Goal: Task Accomplishment & Management: Use online tool/utility

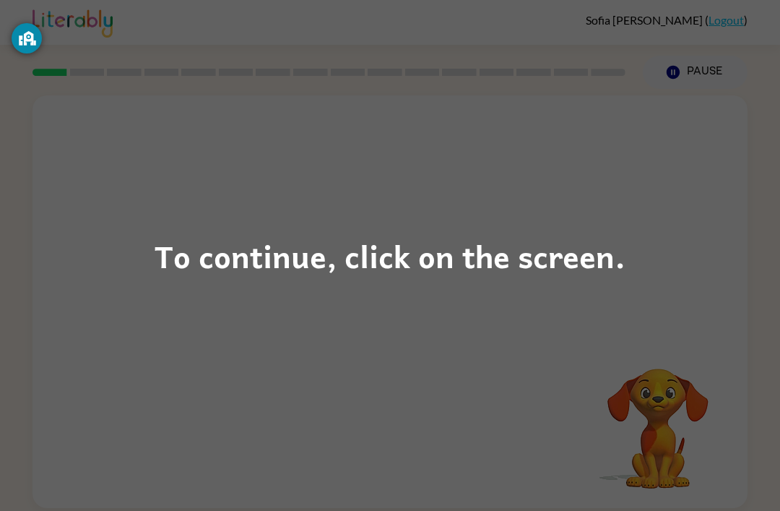
click at [410, 254] on div "To continue, click on the screen." at bounding box center [390, 255] width 471 height 49
click at [425, 238] on div "To continue, click on the screen." at bounding box center [390, 255] width 471 height 49
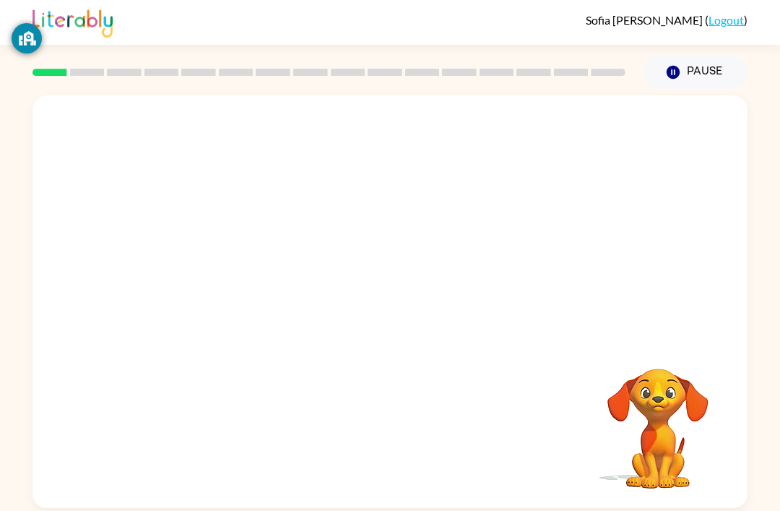
click at [441, 285] on div "Your browser must support playing .mp4 files to use Literably. Please try using…" at bounding box center [390, 301] width 715 height 412
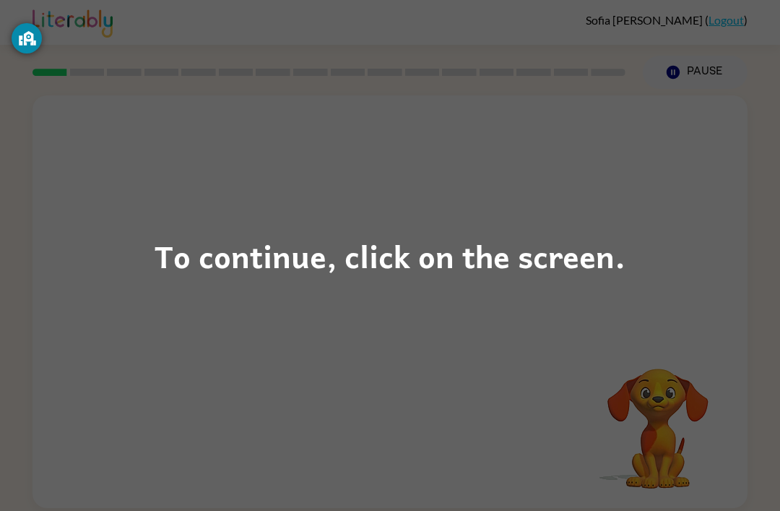
click at [326, 256] on div "To continue, click on the screen." at bounding box center [390, 255] width 471 height 49
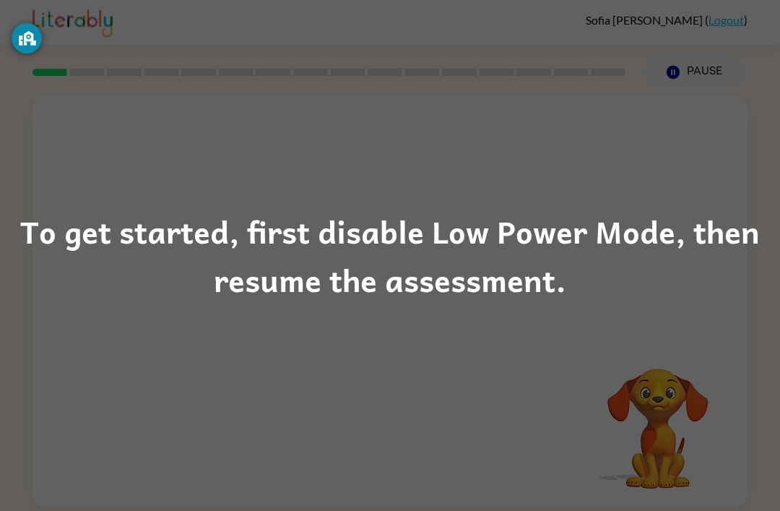
click at [439, 269] on div "To get started, first disable Low Power Mode, then resume the assessment." at bounding box center [390, 256] width 780 height 98
click at [373, 250] on div "To get started, first disable Low Power Mode, then resume the assessment." at bounding box center [390, 256] width 780 height 98
click at [411, 240] on div "To get started, first disable Low Power Mode, then resume the assessment." at bounding box center [390, 256] width 780 height 98
click at [348, 287] on div "To get started, first disable Low Power Mode, then resume the assessment." at bounding box center [390, 256] width 780 height 98
click at [347, 286] on div "To get started, first disable Low Power Mode, then resume the assessment." at bounding box center [390, 256] width 780 height 98
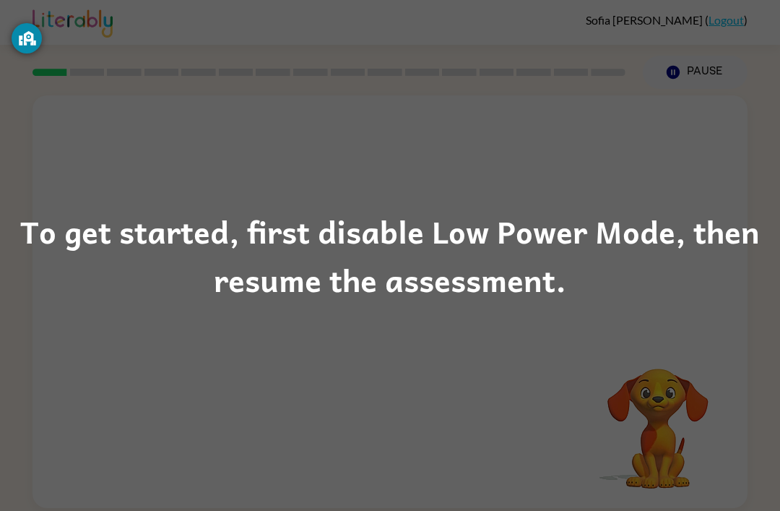
click at [332, 351] on div "To get started, first disable Low Power Mode, then resume the assessment." at bounding box center [390, 255] width 780 height 511
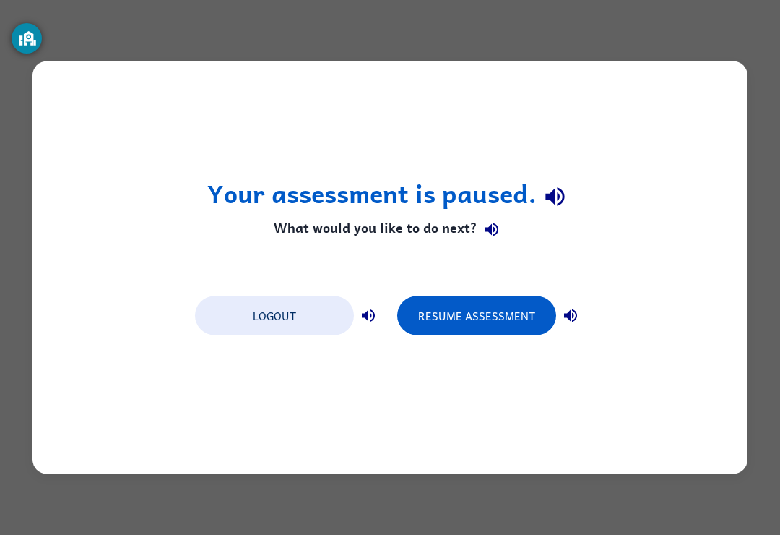
click at [485, 316] on button "Resume Assessment" at bounding box center [476, 315] width 159 height 39
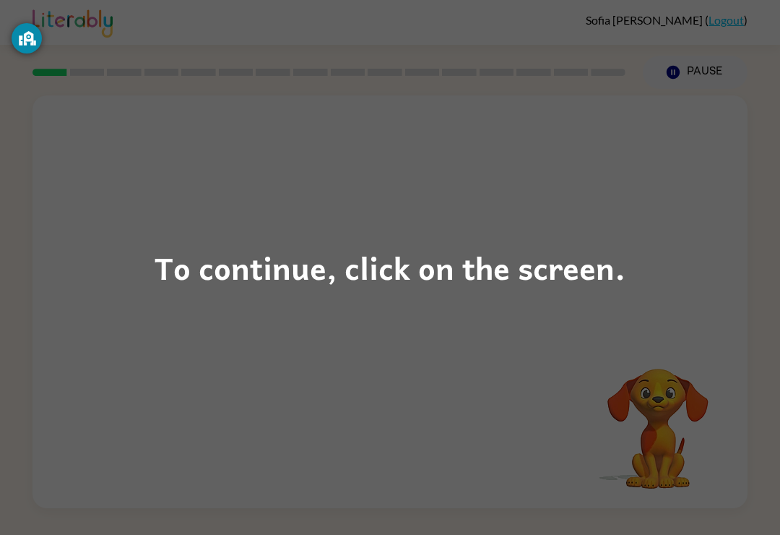
click at [457, 278] on div "To continue, click on the screen." at bounding box center [390, 267] width 471 height 49
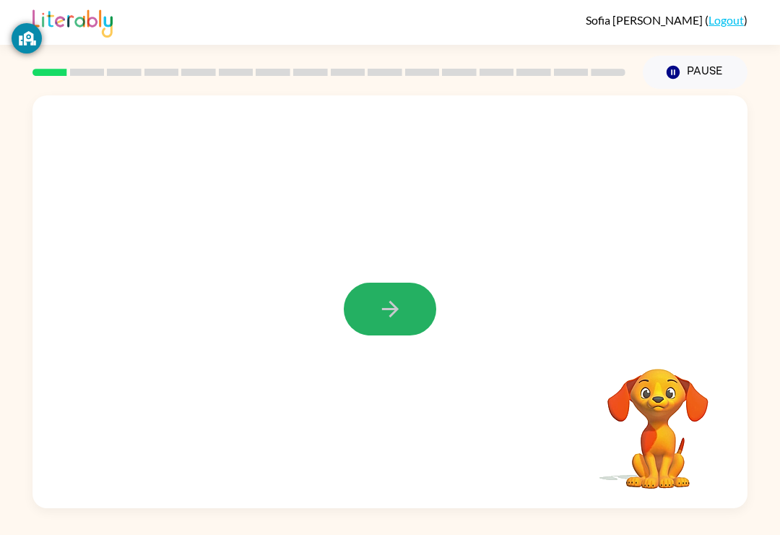
click at [388, 300] on icon "button" at bounding box center [390, 308] width 25 height 25
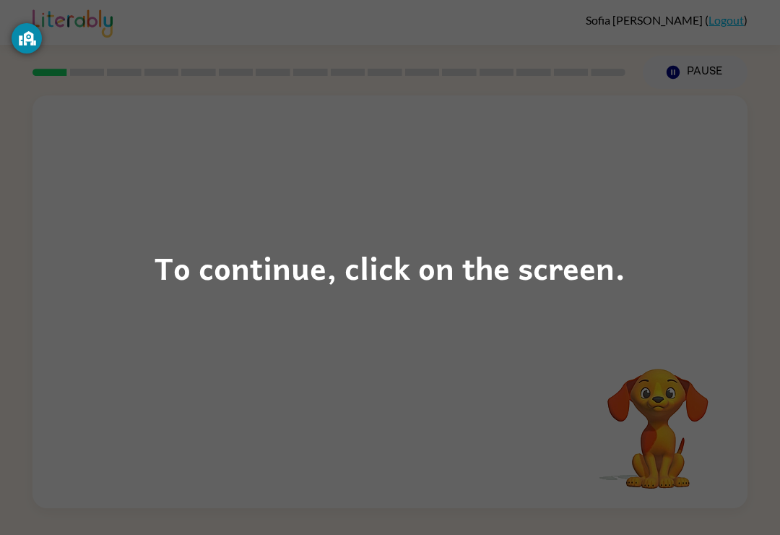
click at [353, 277] on div "To continue, click on the screen." at bounding box center [390, 267] width 471 height 49
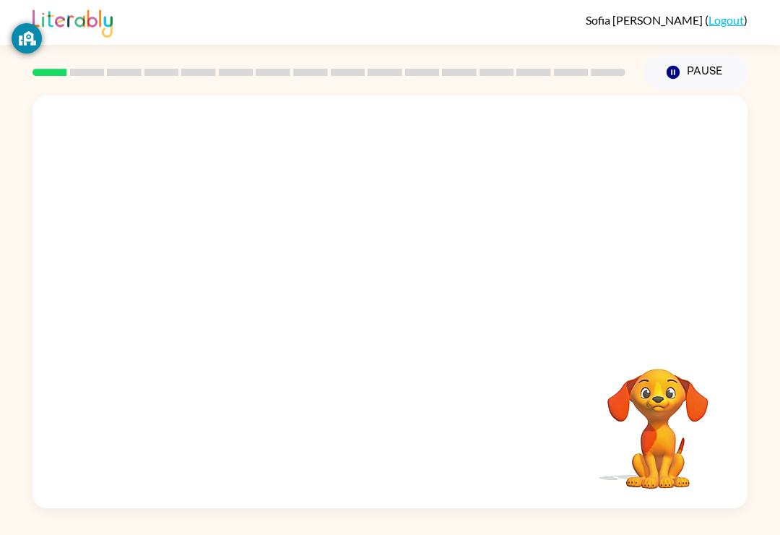
click at [362, 257] on div at bounding box center [390, 216] width 715 height 243
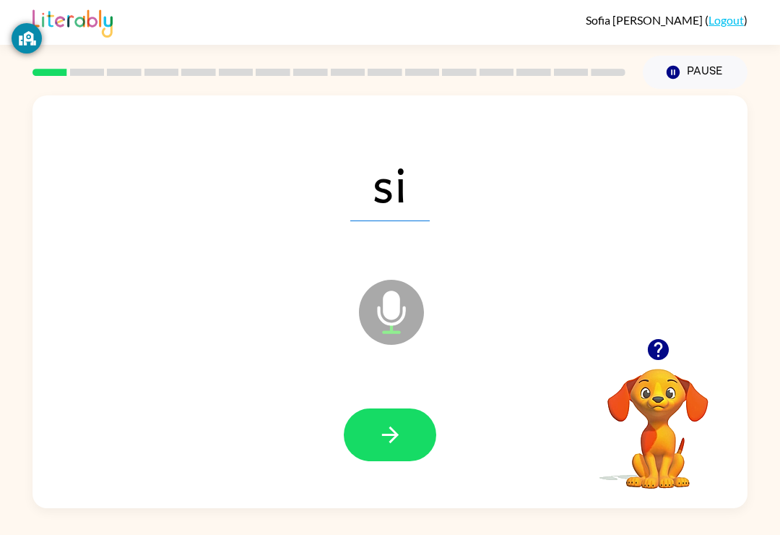
click at [399, 446] on icon "button" at bounding box center [390, 434] width 25 height 25
click at [415, 421] on button "button" at bounding box center [390, 434] width 92 height 53
click at [403, 436] on button "button" at bounding box center [390, 434] width 92 height 53
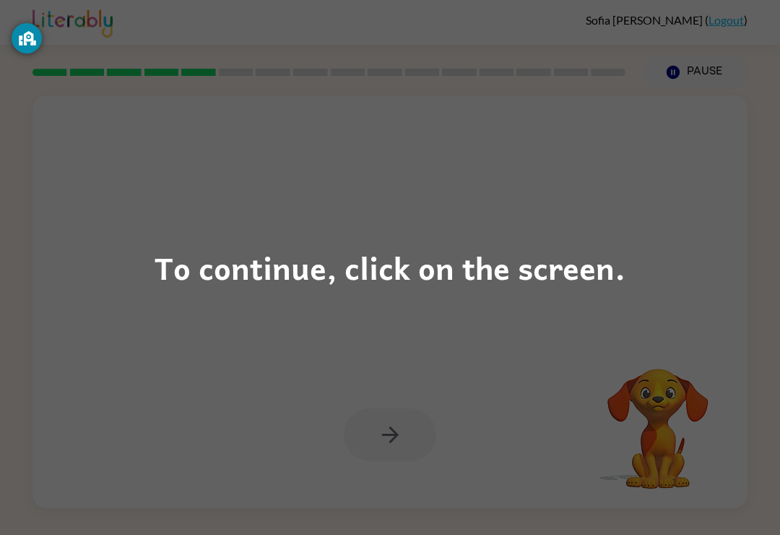
click at [623, 510] on div "To continue, click on the screen." at bounding box center [390, 267] width 780 height 535
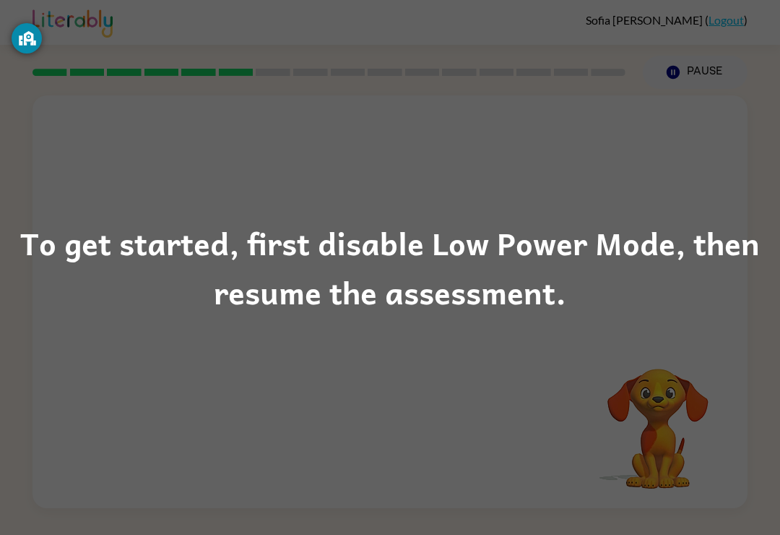
click at [334, 303] on div "To get started, first disable Low Power Mode, then resume the assessment." at bounding box center [390, 267] width 780 height 98
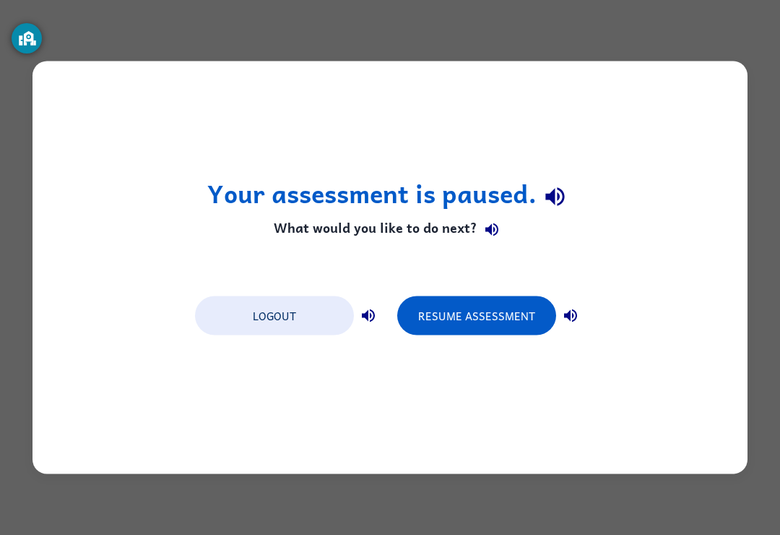
click at [472, 301] on button "Resume Assessment" at bounding box center [476, 315] width 159 height 39
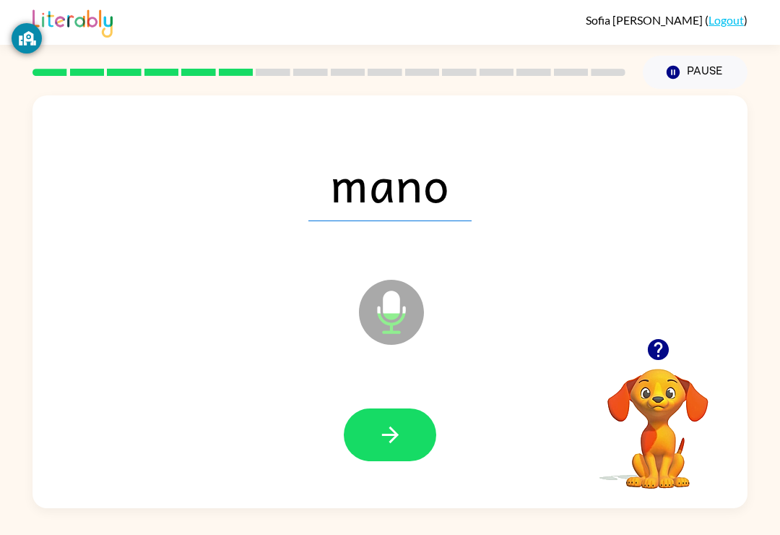
click at [407, 458] on button "button" at bounding box center [390, 434] width 92 height 53
click at [401, 433] on icon "button" at bounding box center [390, 434] width 25 height 25
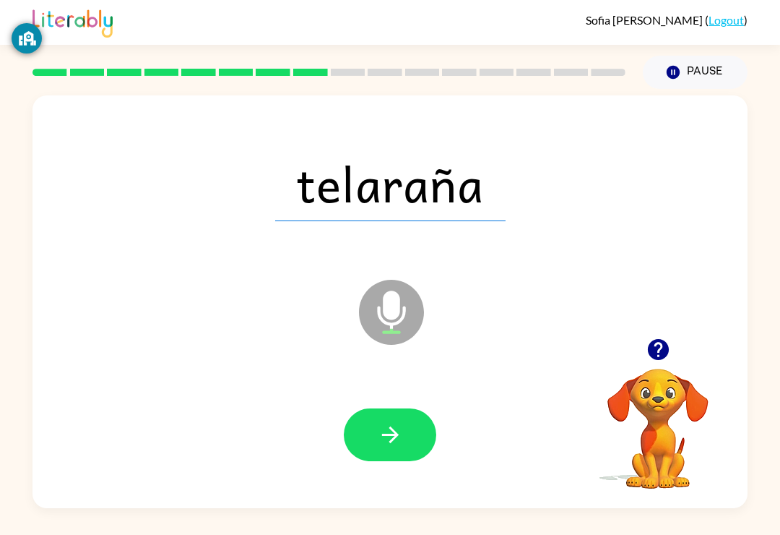
click at [402, 443] on icon "button" at bounding box center [390, 434] width 25 height 25
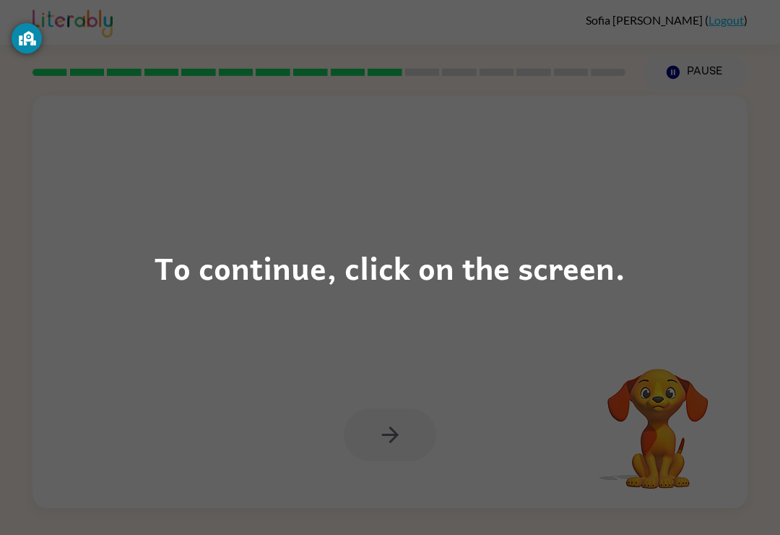
click at [402, 248] on div "To continue, click on the screen." at bounding box center [390, 267] width 471 height 49
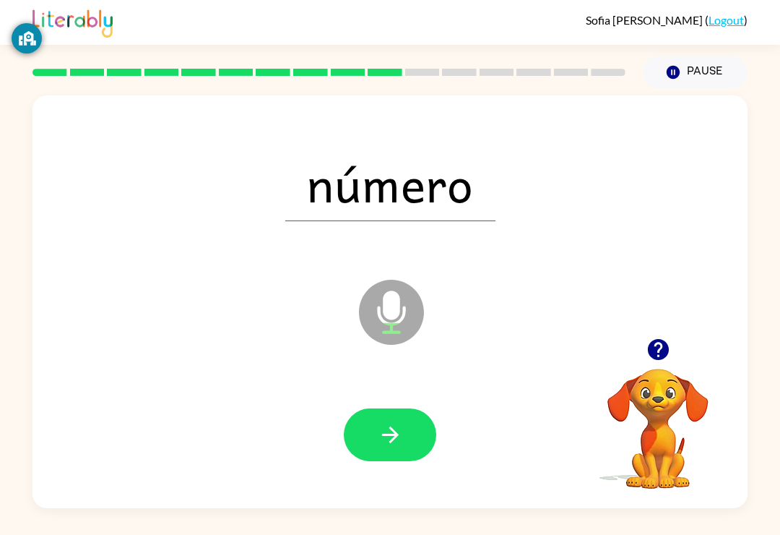
click at [402, 458] on button "button" at bounding box center [390, 434] width 92 height 53
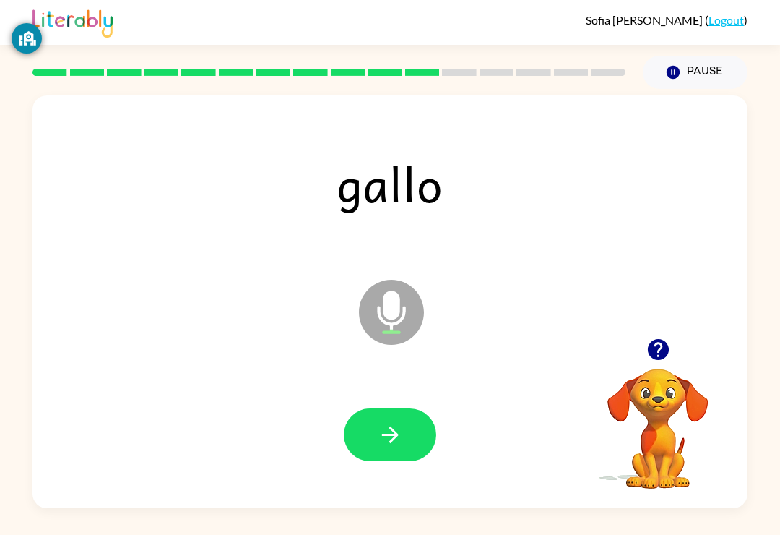
click at [402, 444] on icon "button" at bounding box center [390, 434] width 25 height 25
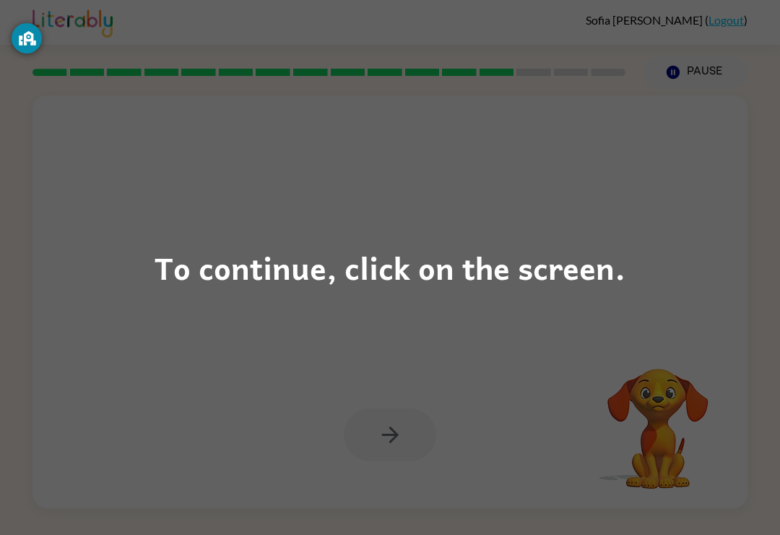
click at [276, 249] on div "To continue, click on the screen." at bounding box center [390, 267] width 471 height 49
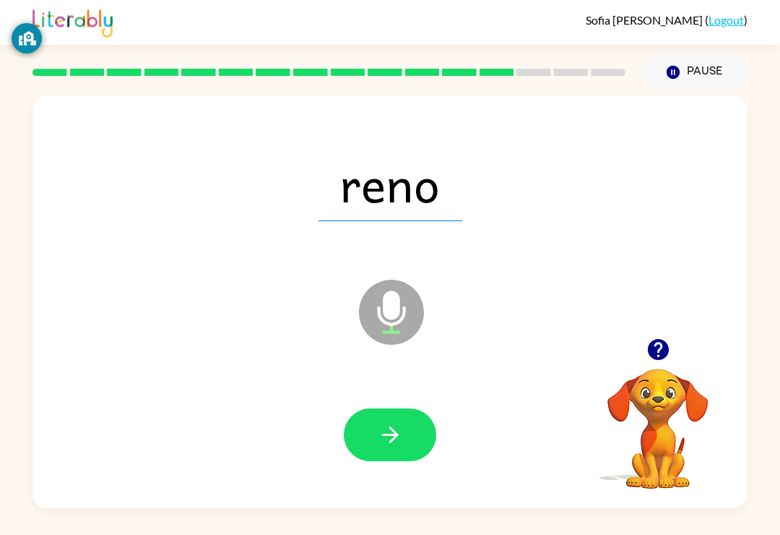
click at [419, 440] on button "button" at bounding box center [390, 434] width 92 height 53
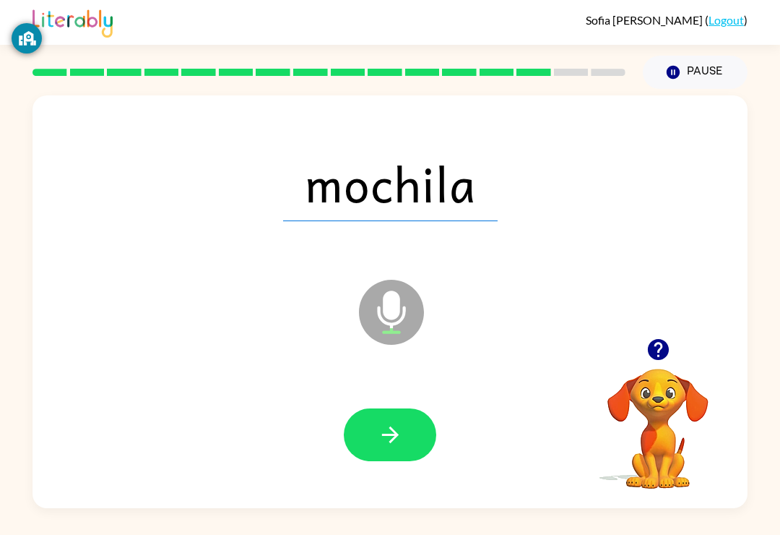
click at [403, 423] on button "button" at bounding box center [390, 434] width 92 height 53
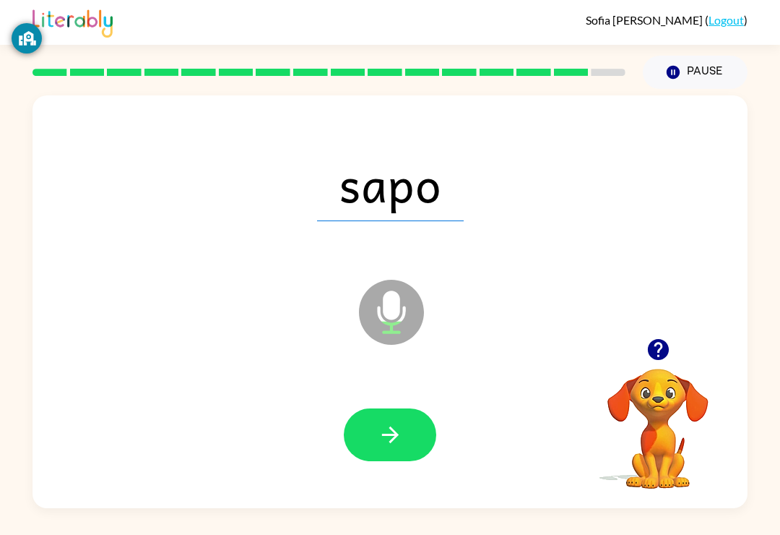
click at [399, 436] on icon "button" at bounding box center [390, 434] width 25 height 25
